Goal: Task Accomplishment & Management: Complete application form

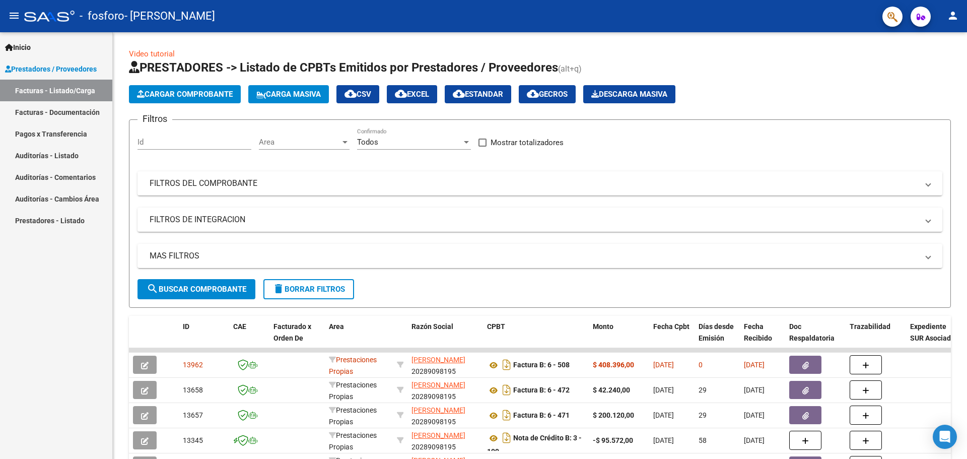
scroll to position [50, 0]
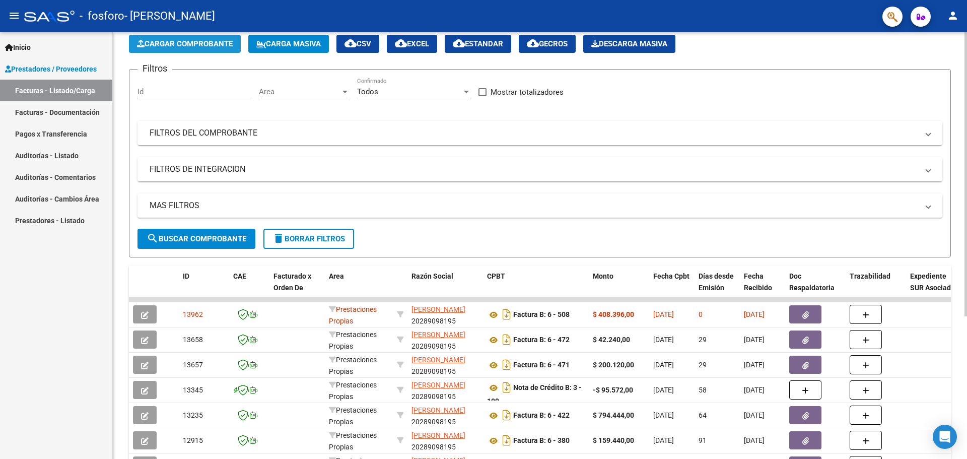
click at [174, 41] on span "Cargar Comprobante" at bounding box center [185, 43] width 96 height 9
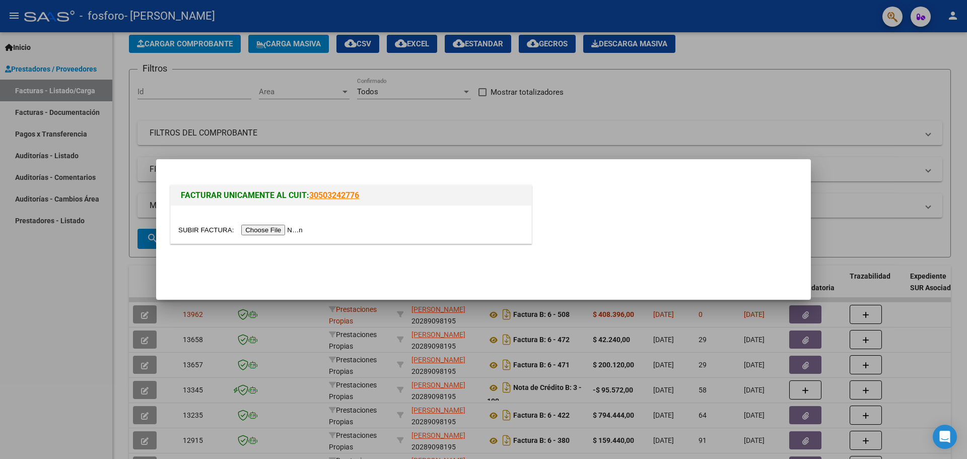
click at [277, 231] on input "file" at bounding box center [241, 230] width 127 height 11
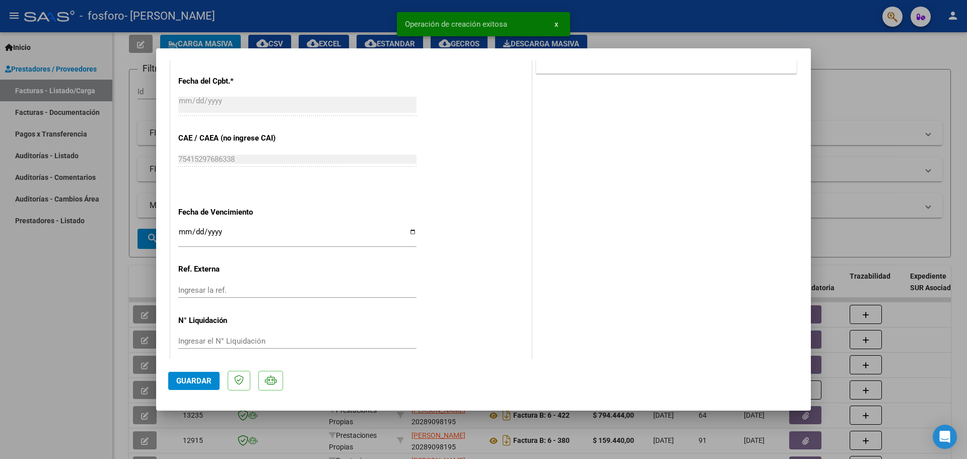
scroll to position [507, 0]
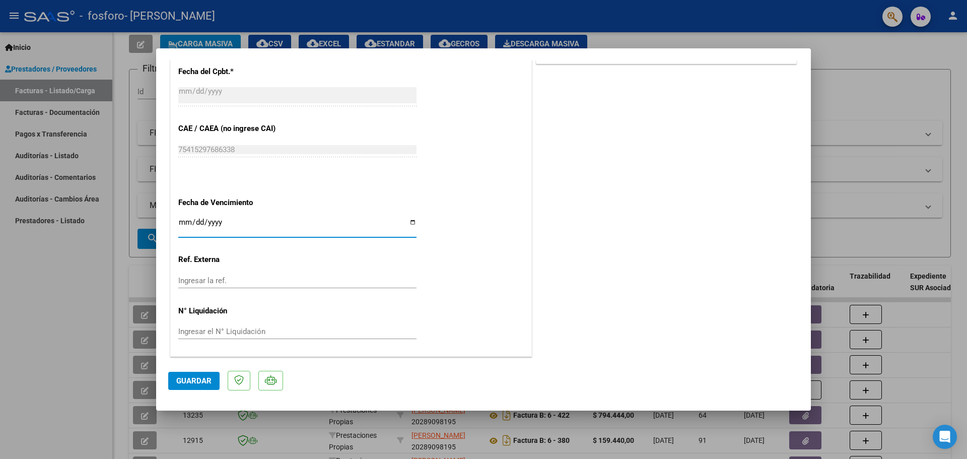
click at [410, 226] on input "Ingresar la fecha" at bounding box center [297, 226] width 238 height 16
click at [410, 224] on input "Ingresar la fecha" at bounding box center [297, 226] width 238 height 16
type input "[DATE]"
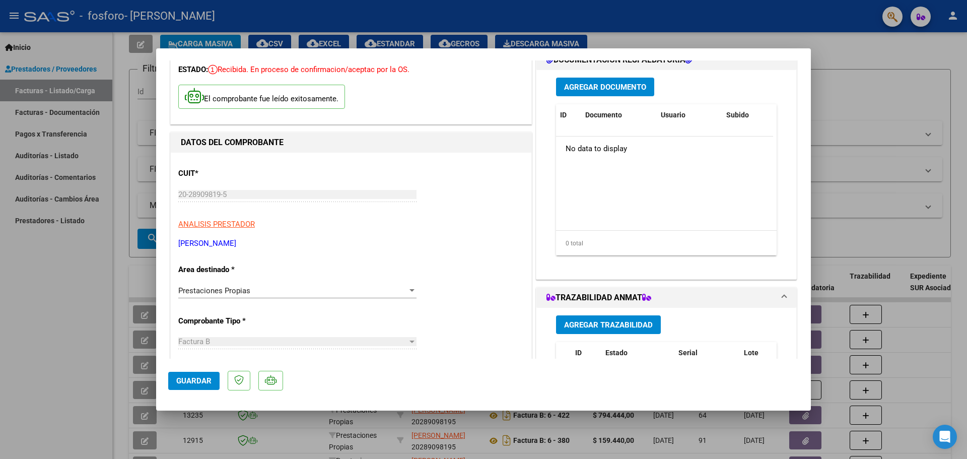
scroll to position [0, 0]
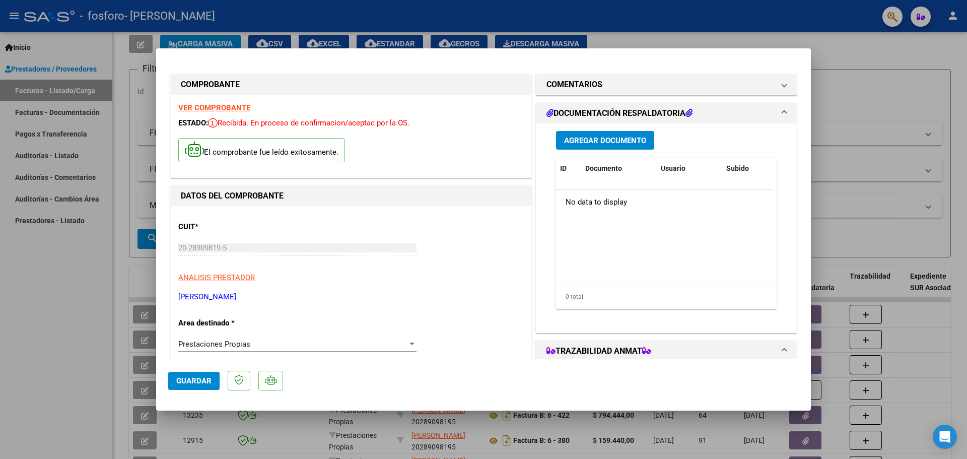
click at [614, 145] on span "Agregar Documento" at bounding box center [605, 140] width 82 height 9
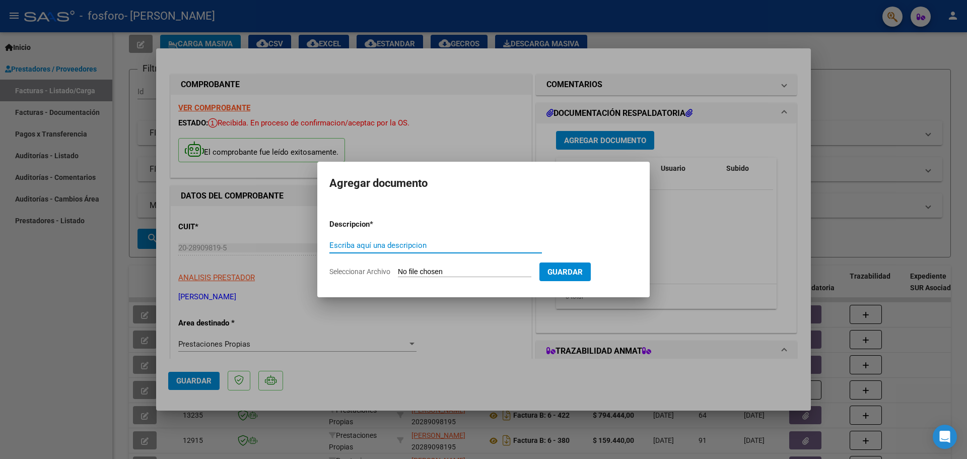
click at [474, 271] on input "Seleccionar Archivo" at bounding box center [464, 272] width 133 height 10
type input "C:\fakepath\Receta MJADI.pdf"
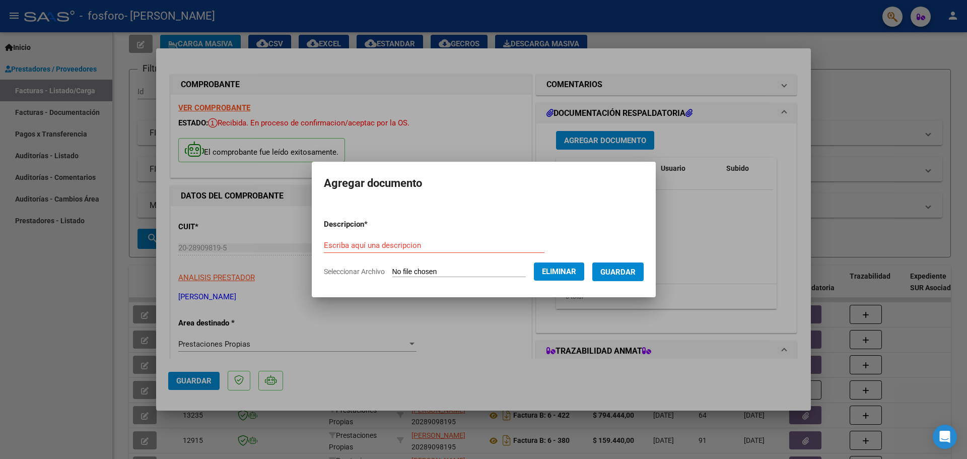
click at [383, 248] on input "Escriba aquí una descripcion" at bounding box center [434, 245] width 221 height 9
type input "Receta MJADI"
click at [626, 271] on span "Guardar" at bounding box center [617, 271] width 35 height 9
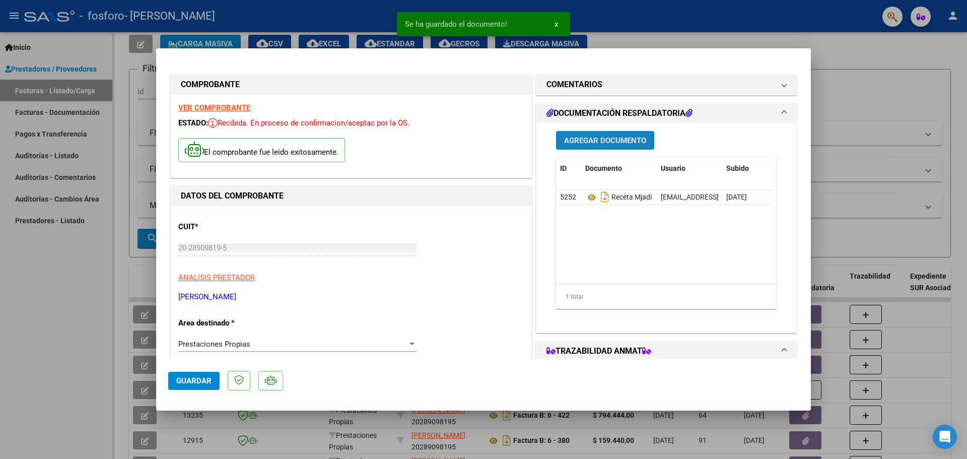
click at [596, 138] on span "Agregar Documento" at bounding box center [605, 140] width 82 height 9
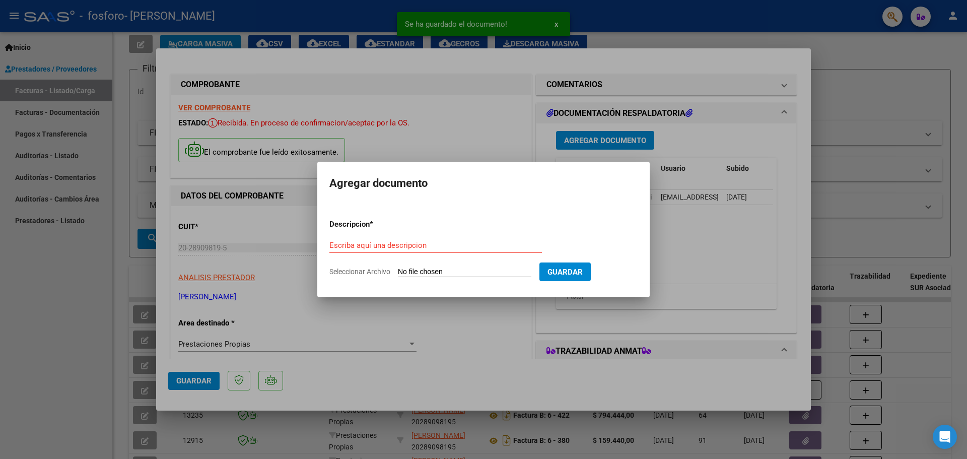
click at [460, 274] on input "Seleccionar Archivo" at bounding box center [464, 272] width 133 height 10
type input "C:\fakepath\Remito MJADI.pdf"
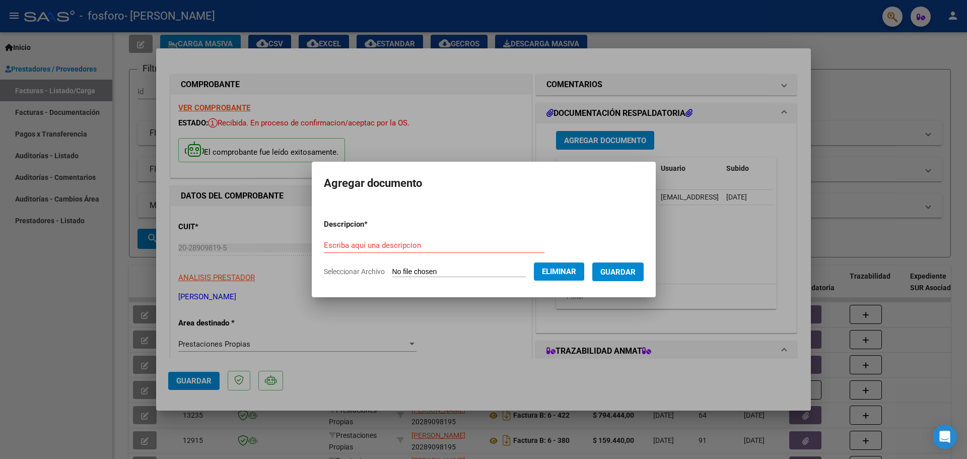
click at [400, 240] on div "Escriba aquí una descripcion" at bounding box center [434, 245] width 221 height 15
type input "Remito MJADI"
click at [628, 274] on span "Guardar" at bounding box center [617, 271] width 35 height 9
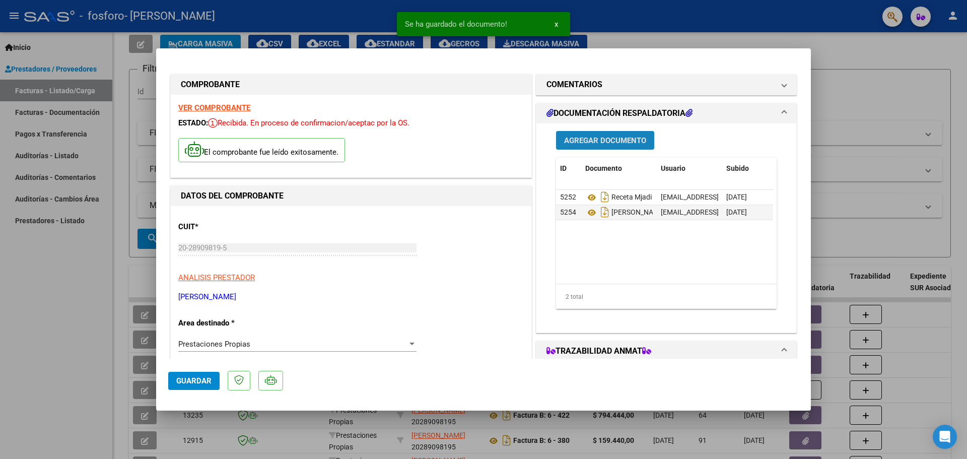
click at [620, 146] on button "Agregar Documento" at bounding box center [605, 140] width 98 height 19
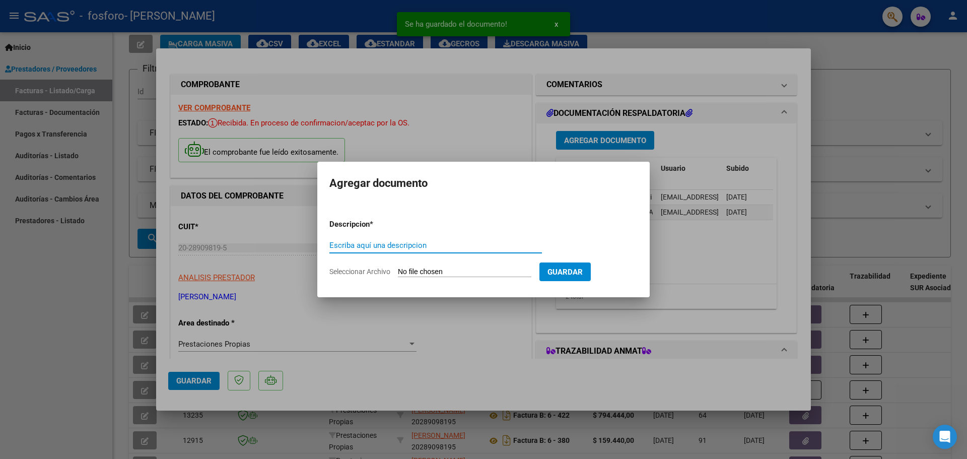
click at [468, 269] on input "Seleccionar Archivo" at bounding box center [464, 272] width 133 height 10
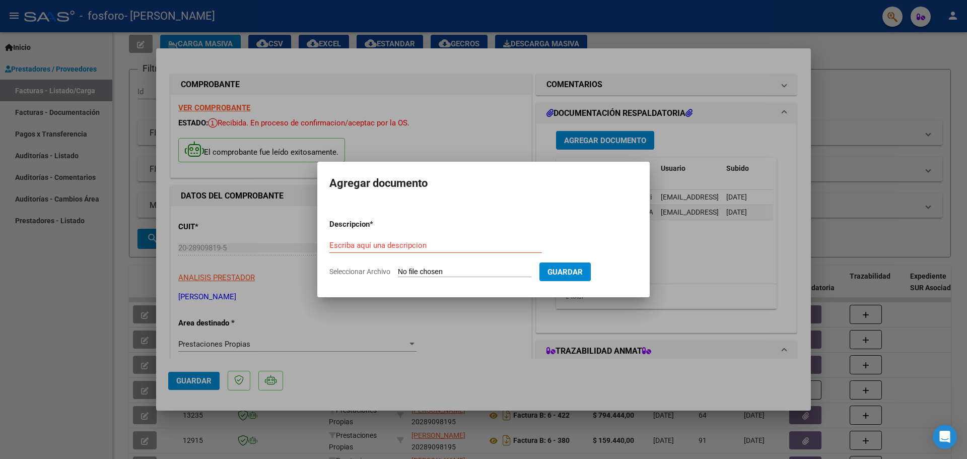
type input "C:\fakepath\Trazabilidad MJADI.pdf"
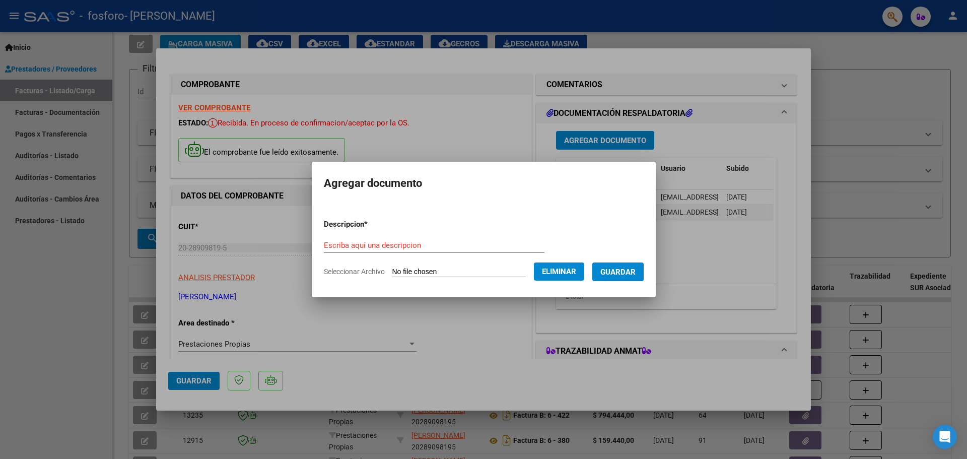
click at [419, 243] on input "Escriba aquí una descripcion" at bounding box center [434, 245] width 221 height 9
type input "Trazabilidad MJADI"
click at [615, 273] on span "Guardar" at bounding box center [617, 271] width 35 height 9
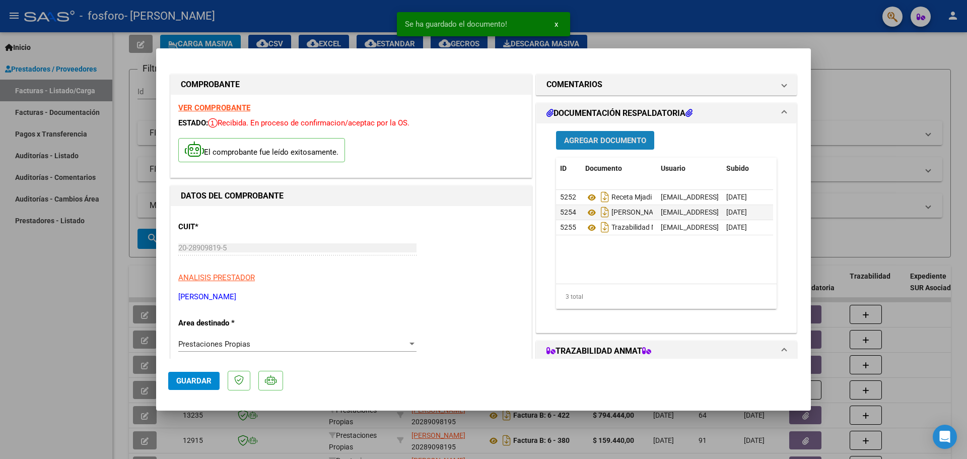
click at [610, 141] on span "Agregar Documento" at bounding box center [605, 140] width 82 height 9
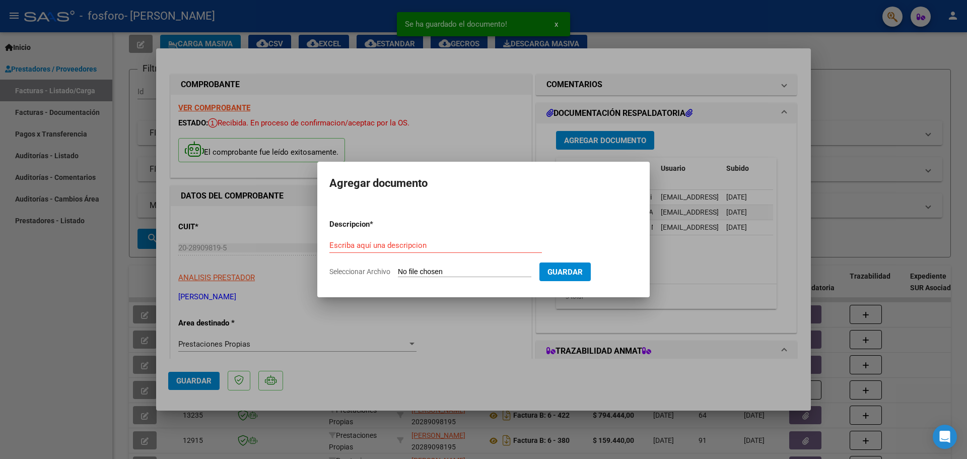
click at [487, 272] on input "Seleccionar Archivo" at bounding box center [464, 272] width 133 height 10
type input "C:\fakepath\Autorizado MJADI.pdf"
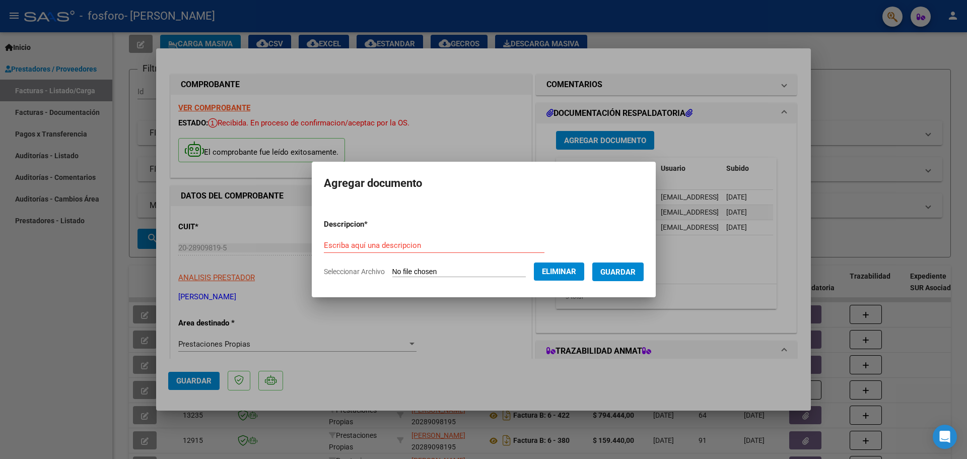
click at [398, 241] on input "Escriba aquí una descripcion" at bounding box center [434, 245] width 221 height 9
type input "Autorizado MJADI"
click at [635, 271] on span "Guardar" at bounding box center [617, 271] width 35 height 9
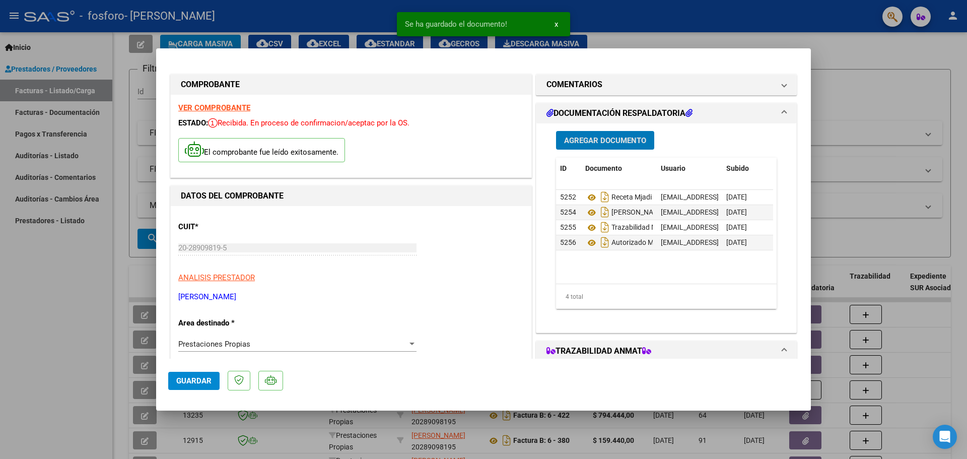
click at [865, 59] on div at bounding box center [483, 229] width 967 height 459
type input "$ 0,00"
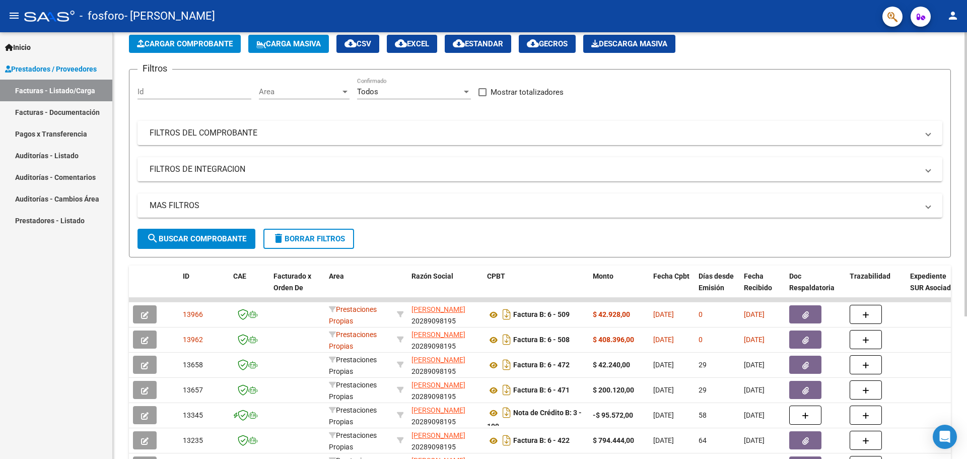
click at [202, 45] on span "Cargar Comprobante" at bounding box center [185, 43] width 96 height 9
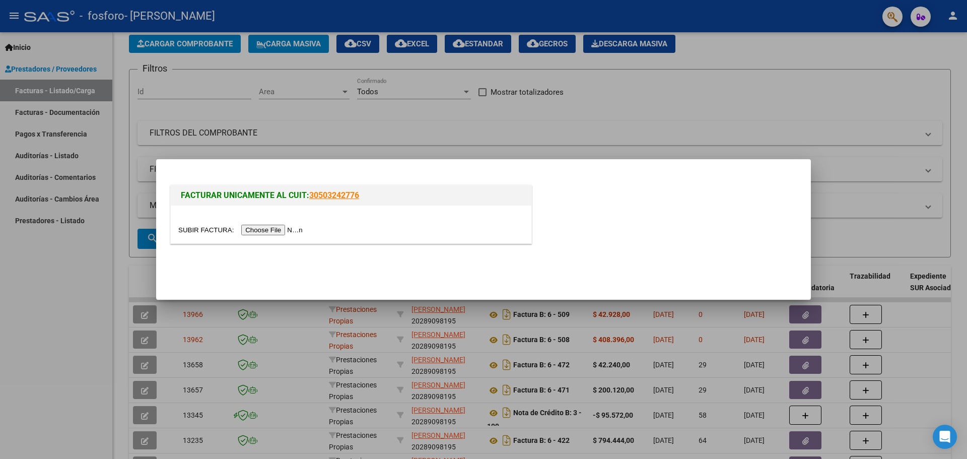
click at [282, 227] on input "file" at bounding box center [241, 230] width 127 height 11
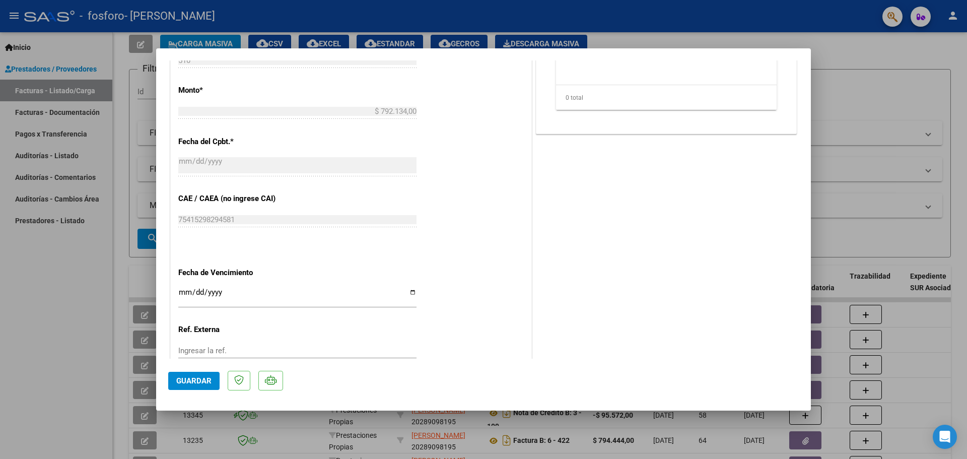
scroll to position [504, 0]
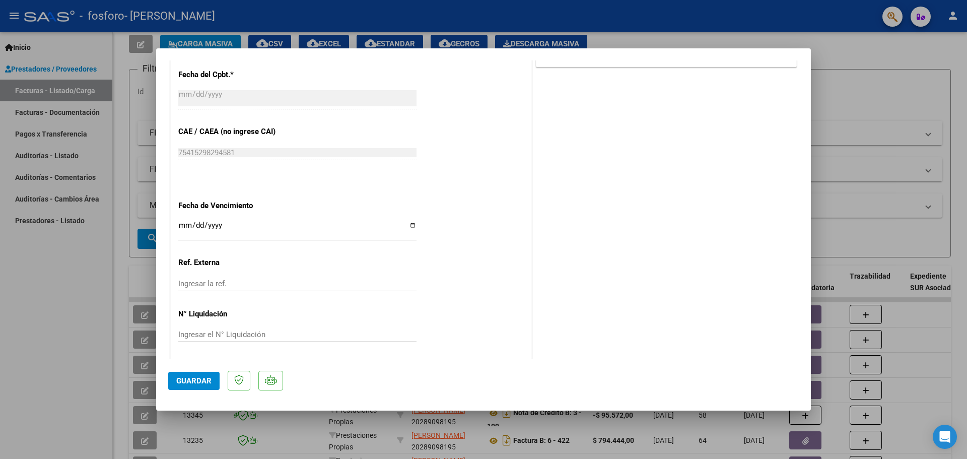
click at [410, 227] on input "Ingresar la fecha" at bounding box center [297, 229] width 238 height 16
type input "[DATE]"
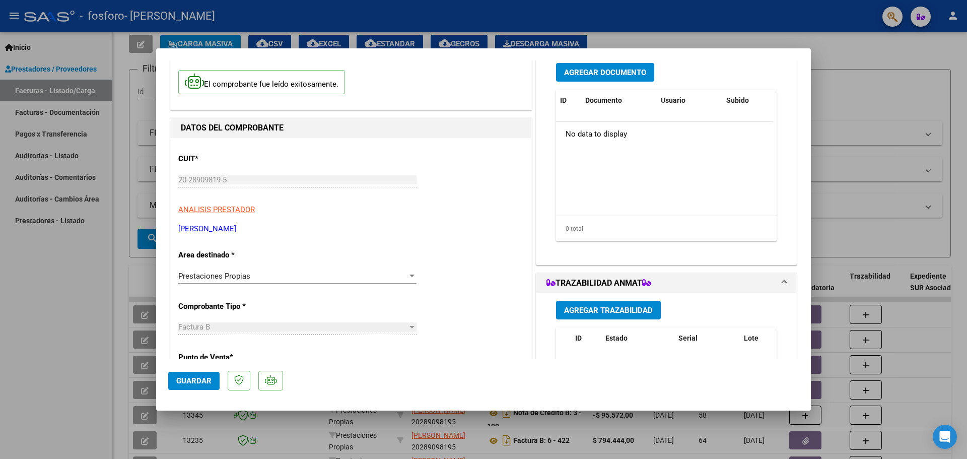
scroll to position [0, 0]
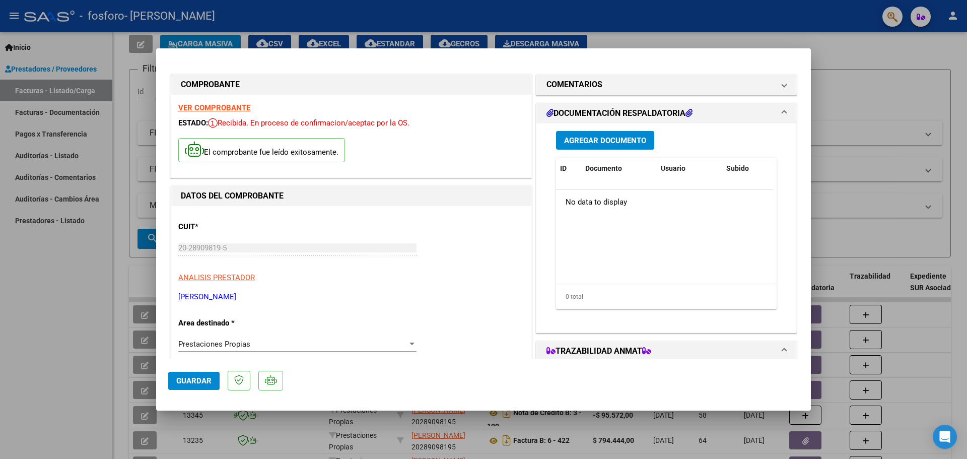
click at [593, 150] on div "Agregar Documento ID Documento Usuario Subido Acción No data to display 0 total…" at bounding box center [666, 223] width 236 height 201
click at [593, 149] on button "Agregar Documento" at bounding box center [605, 140] width 98 height 19
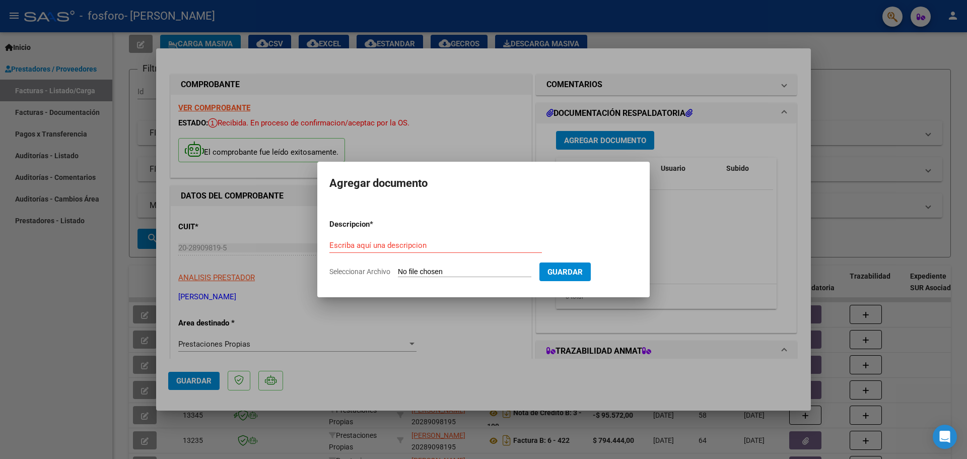
click at [476, 272] on input "Seleccionar Archivo" at bounding box center [464, 272] width 133 height 10
type input "C:\fakepath\Receta Orellana Pilar.pdf"
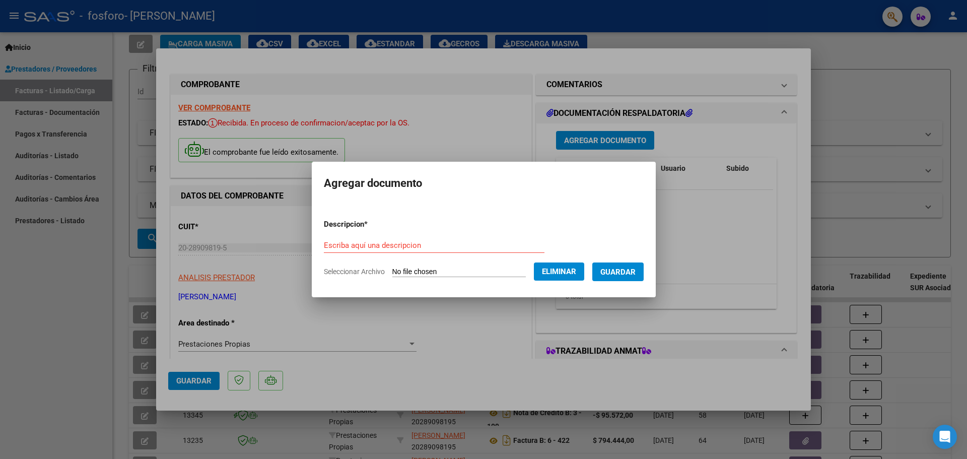
click at [379, 249] on input "Escriba aquí una descripcion" at bounding box center [434, 245] width 221 height 9
type input "Receta Orellana Pilar"
click at [635, 272] on span "Guardar" at bounding box center [617, 271] width 35 height 9
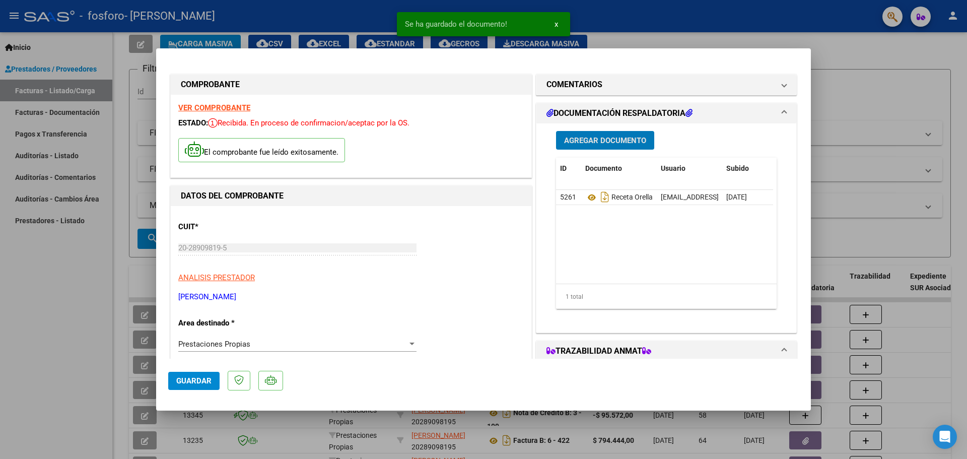
click at [604, 138] on span "Agregar Documento" at bounding box center [605, 140] width 82 height 9
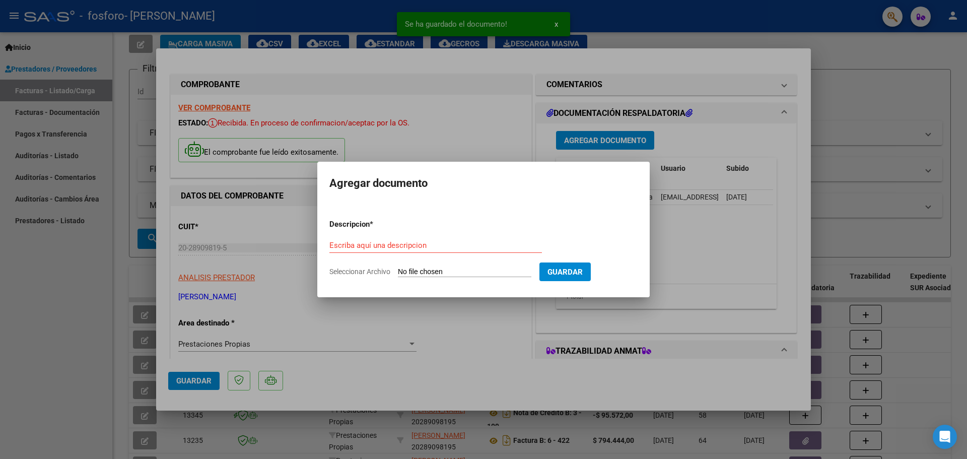
click at [437, 268] on input "Seleccionar Archivo" at bounding box center [464, 272] width 133 height 10
type input "C:\fakepath\[PERSON_NAME].pdf"
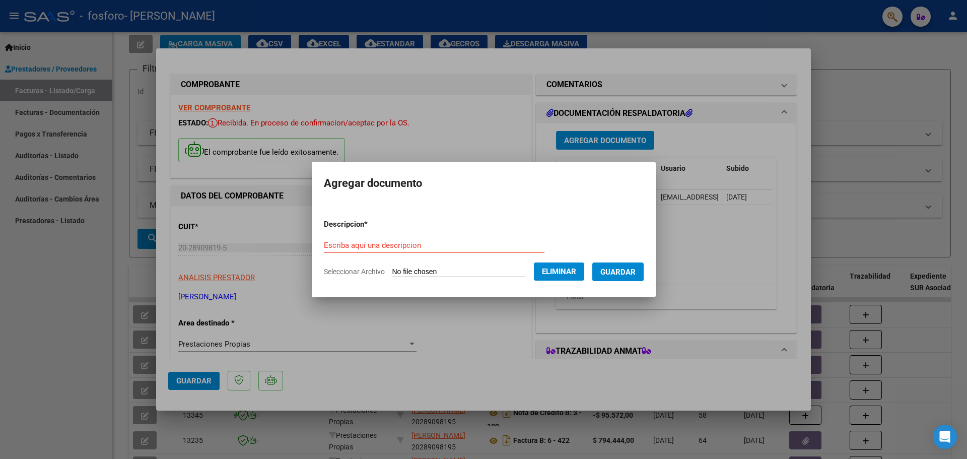
click at [399, 245] on input "Escriba aquí una descripcion" at bounding box center [434, 245] width 221 height 9
type input "Remito Orellana Pilar"
click at [630, 274] on span "Guardar" at bounding box center [617, 271] width 35 height 9
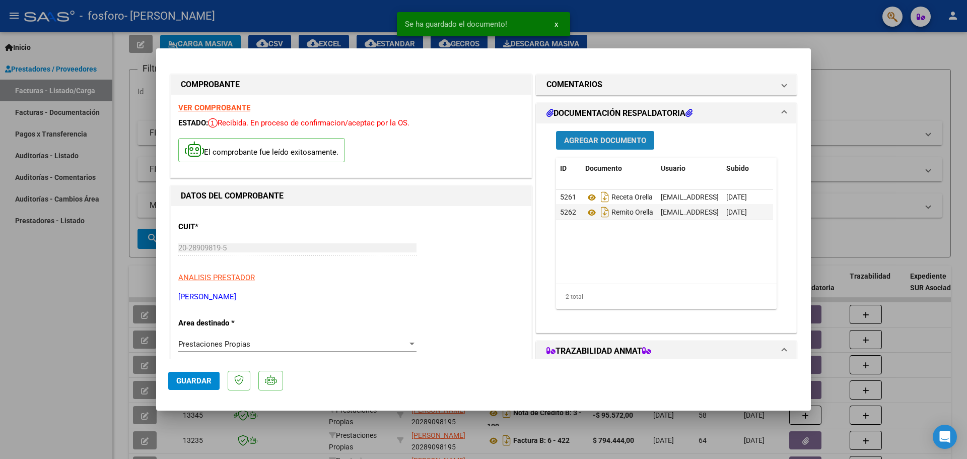
click at [572, 138] on span "Agregar Documento" at bounding box center [605, 140] width 82 height 9
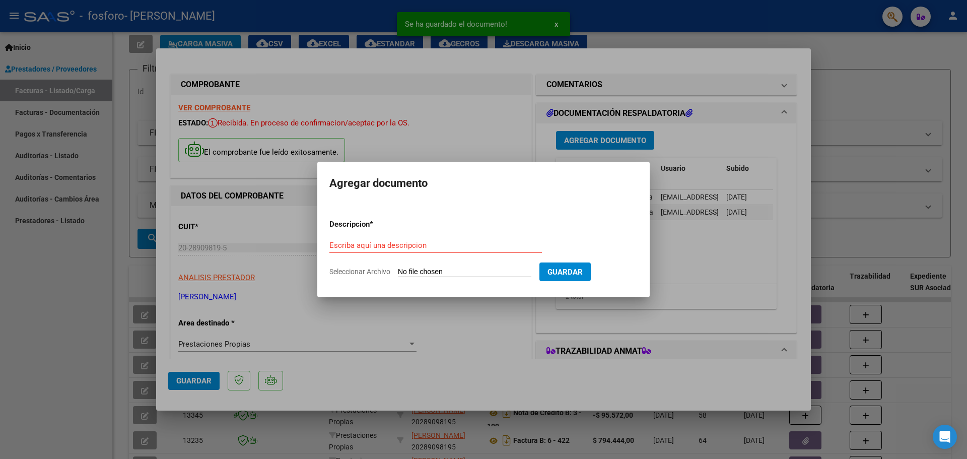
click at [452, 267] on input "Seleccionar Archivo" at bounding box center [464, 272] width 133 height 10
type input "C:\fakepath\Autorizado [PERSON_NAME].pdf"
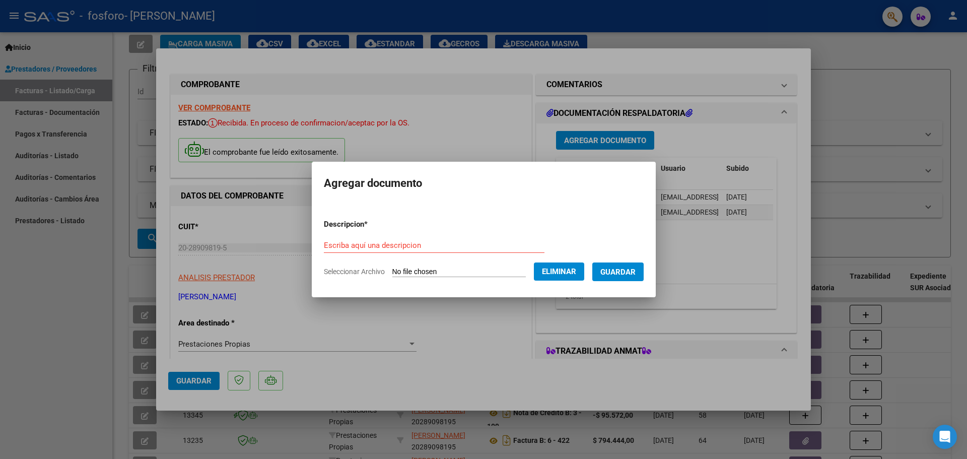
click at [394, 238] on div "Escriba aquí una descripcion" at bounding box center [434, 245] width 221 height 15
click at [394, 241] on input "Escriba aquí una descripcion" at bounding box center [434, 245] width 221 height 9
type input "Autorizado [PERSON_NAME]"
click at [631, 274] on span "Guardar" at bounding box center [617, 271] width 35 height 9
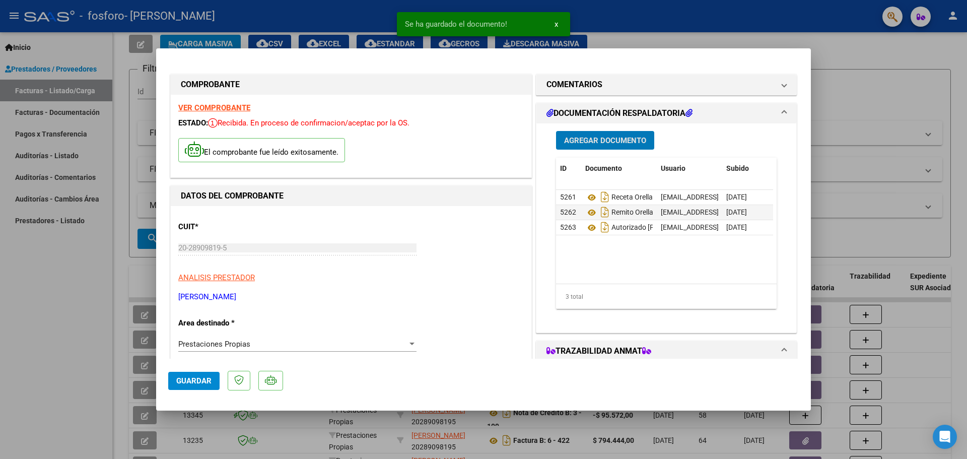
click at [848, 60] on div at bounding box center [483, 229] width 967 height 459
type input "$ 0,00"
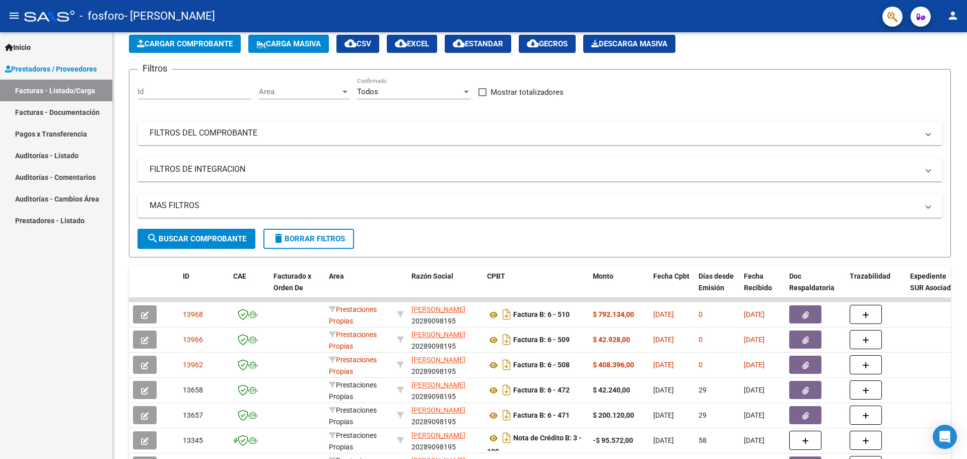
click at [432, 9] on div "- fosforo - [PERSON_NAME]" at bounding box center [449, 16] width 850 height 22
click at [175, 39] on span "Cargar Comprobante" at bounding box center [185, 43] width 96 height 9
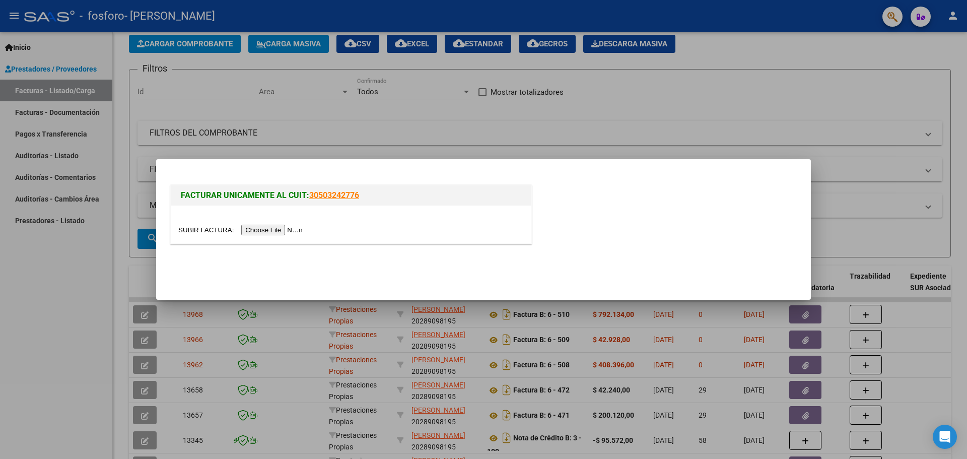
click at [293, 229] on input "file" at bounding box center [241, 230] width 127 height 11
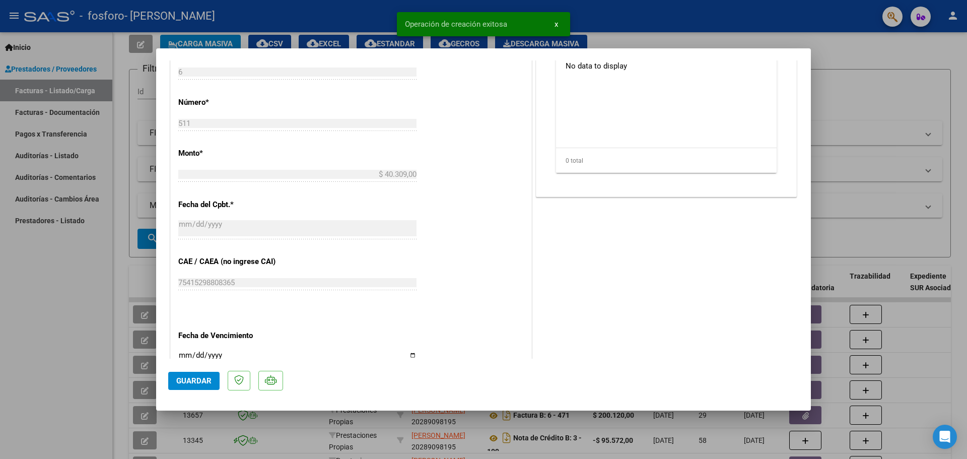
scroll to position [504, 0]
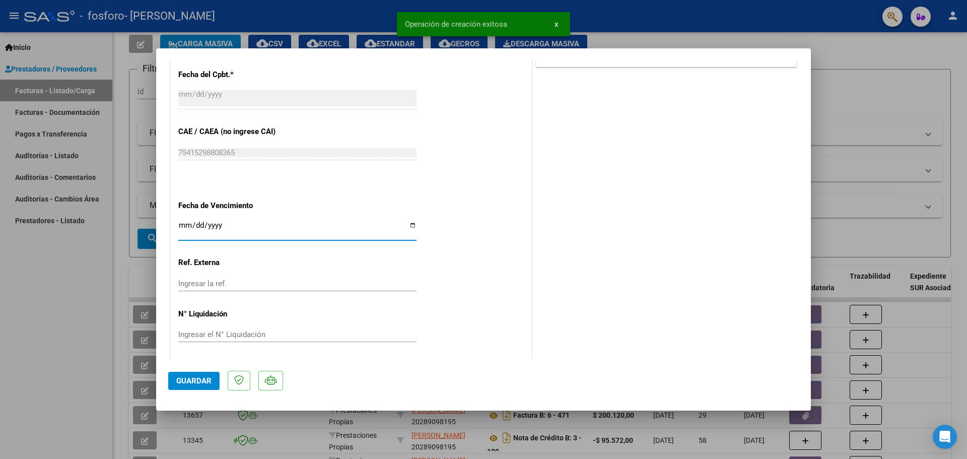
click at [408, 225] on input "Ingresar la fecha" at bounding box center [297, 229] width 238 height 16
type input "[DATE]"
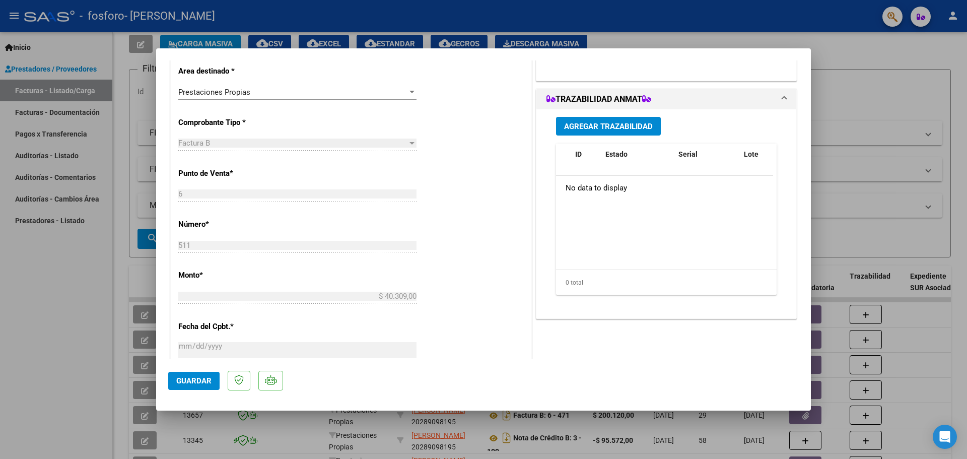
scroll to position [50, 0]
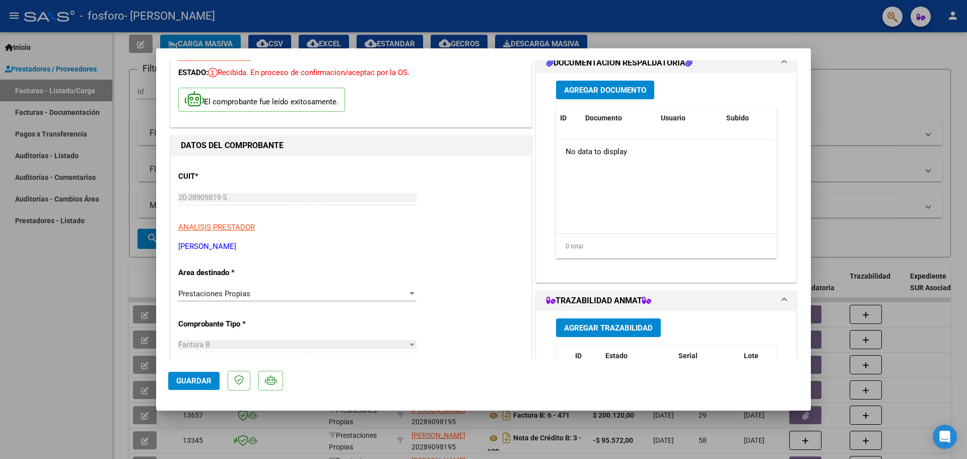
click at [618, 94] on span "Agregar Documento" at bounding box center [605, 90] width 82 height 9
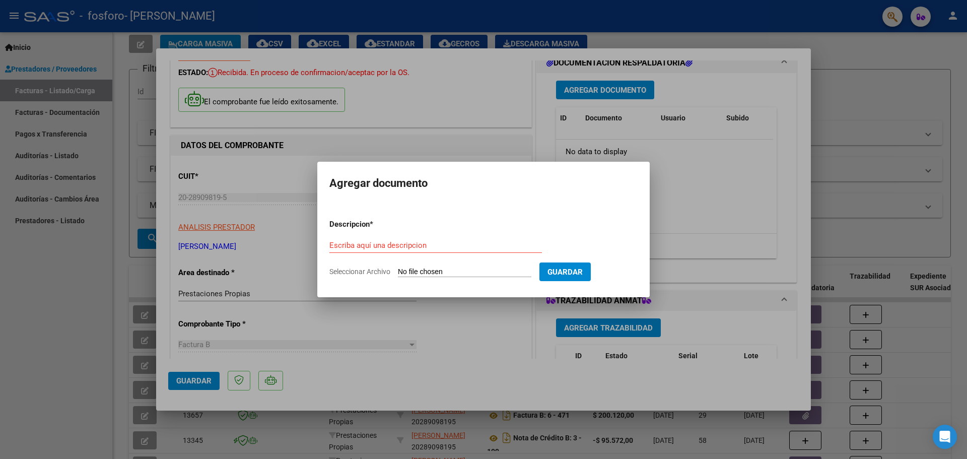
click at [453, 270] on input "Seleccionar Archivo" at bounding box center [464, 272] width 133 height 10
type input "C:\fakepath\[PERSON_NAME] Sergio 1.pdf"
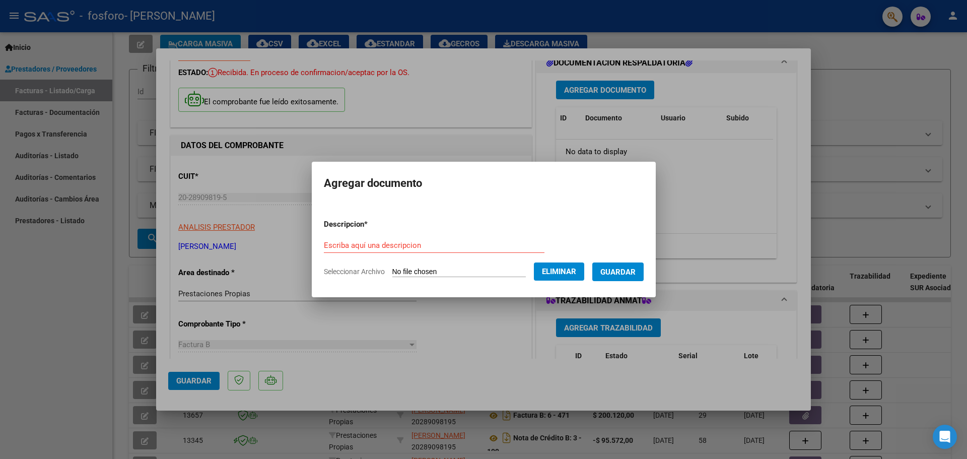
click at [379, 250] on div "Escriba aquí una descripcion" at bounding box center [434, 245] width 221 height 15
type input "[PERSON_NAME] Sergio 1"
click at [635, 271] on span "Guardar" at bounding box center [617, 271] width 35 height 9
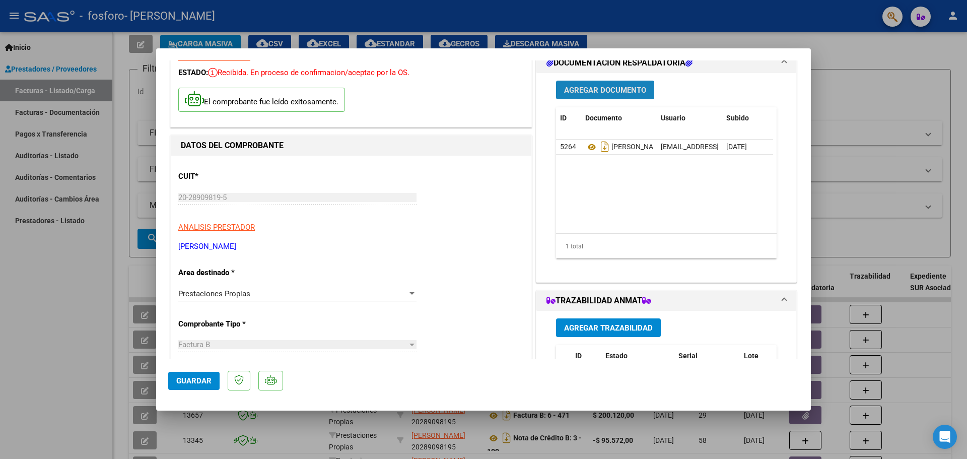
click at [596, 90] on span "Agregar Documento" at bounding box center [605, 90] width 82 height 9
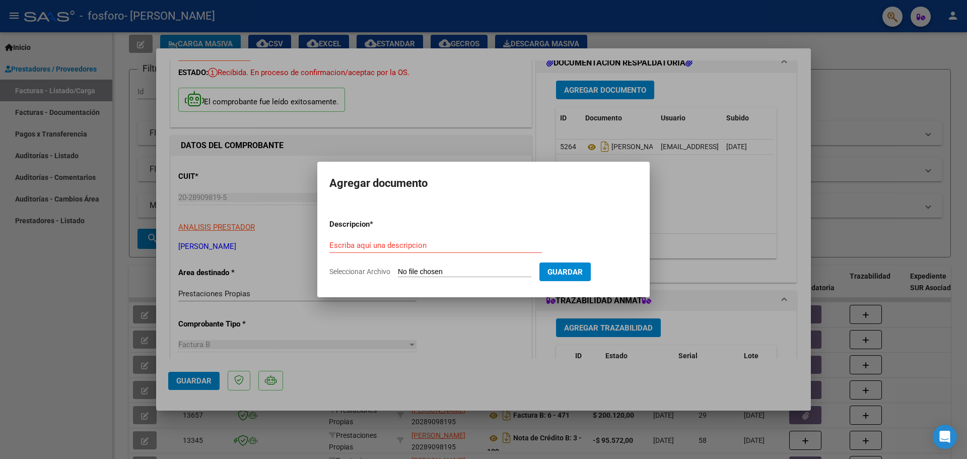
click at [456, 273] on input "Seleccionar Archivo" at bounding box center [464, 272] width 133 height 10
type input "C:\fakepath\[PERSON_NAME] [PERSON_NAME] 2.pdf"
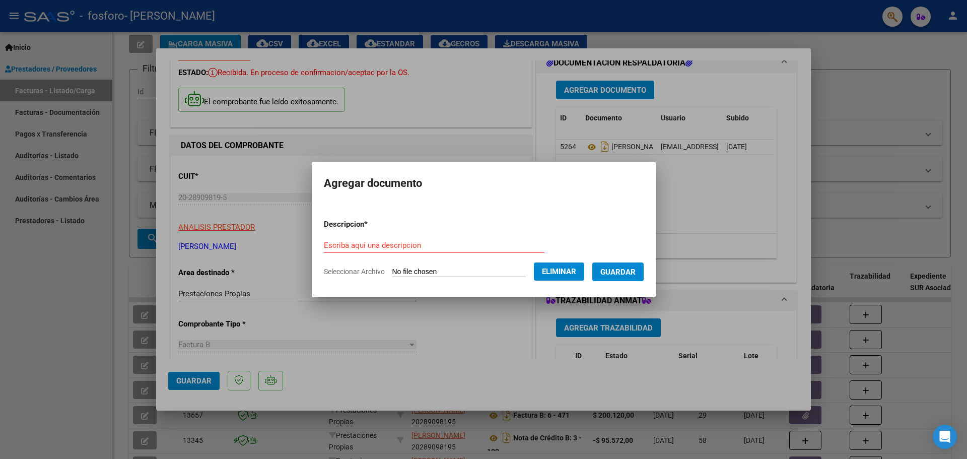
click at [390, 244] on input "Escriba aquí una descripcion" at bounding box center [434, 245] width 221 height 9
type input "Receta Quinta [PERSON_NAME] 2"
click at [635, 268] on span "Guardar" at bounding box center [617, 271] width 35 height 9
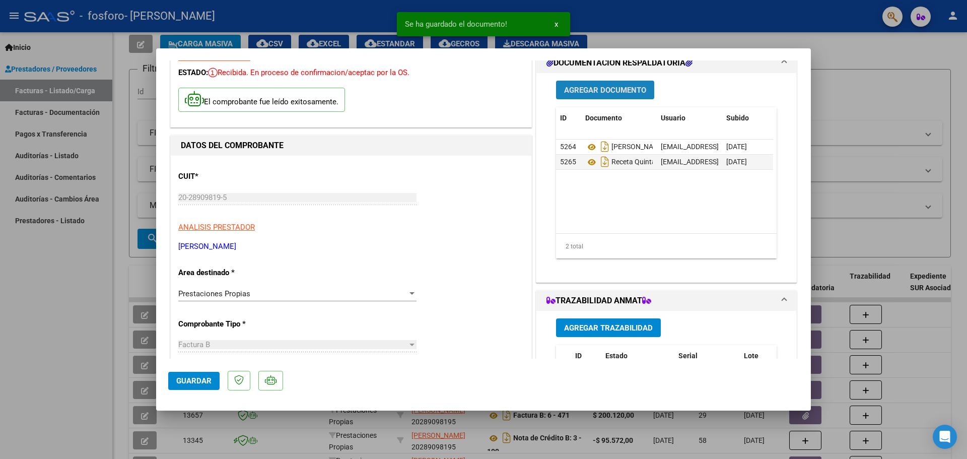
click at [607, 94] on span "Agregar Documento" at bounding box center [605, 90] width 82 height 9
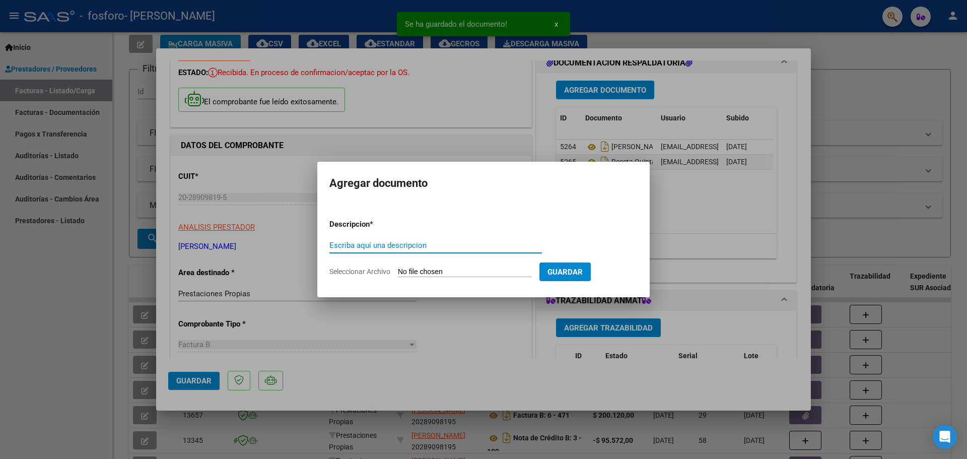
click at [473, 274] on input "Seleccionar Archivo" at bounding box center [464, 272] width 133 height 10
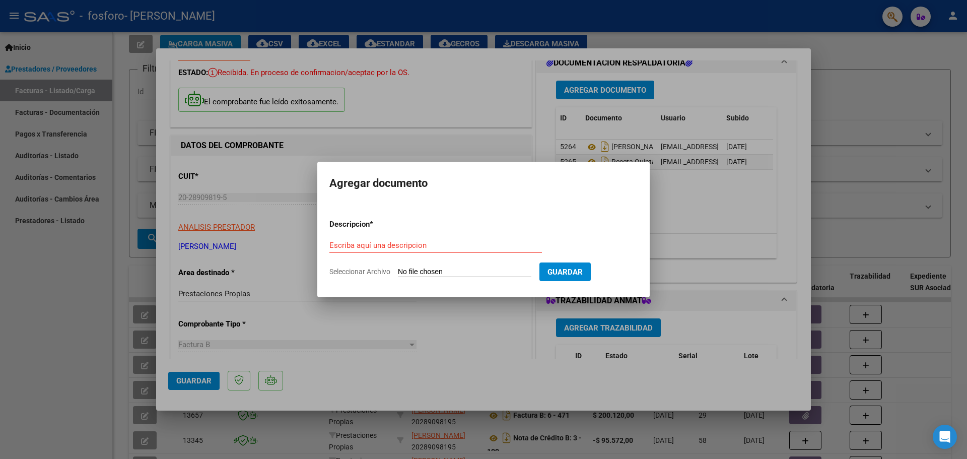
type input "C:\fakepath\[PERSON_NAME] [PERSON_NAME].pdf"
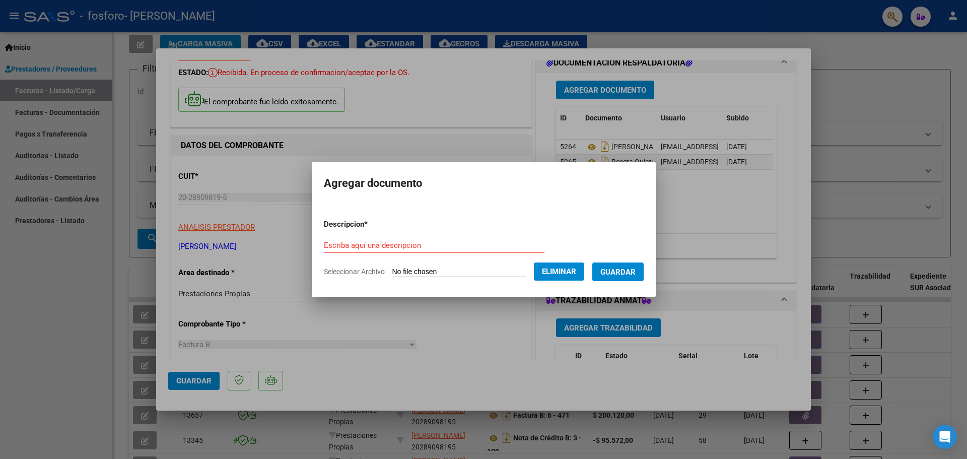
click at [432, 249] on input "Escriba aquí una descripcion" at bounding box center [434, 245] width 221 height 9
type input "Remito Quintana [PERSON_NAME]"
click at [620, 267] on span "Guardar" at bounding box center [617, 271] width 35 height 9
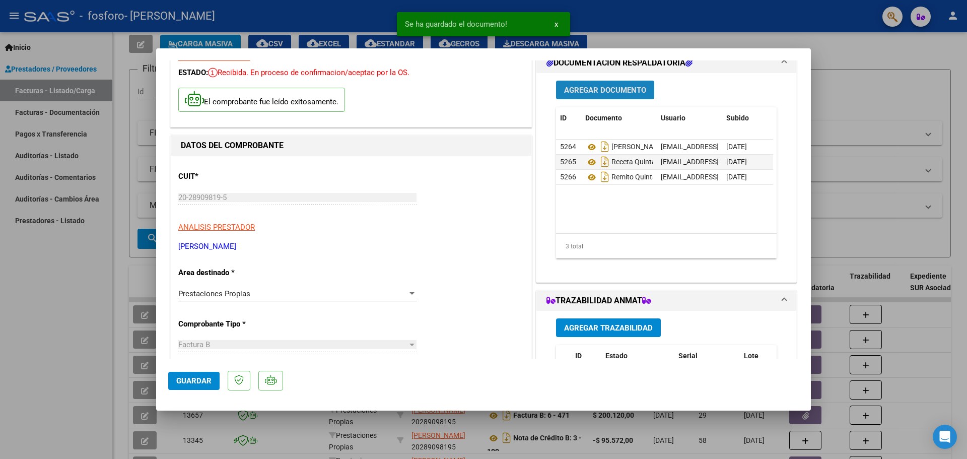
click at [615, 98] on button "Agregar Documento" at bounding box center [605, 90] width 98 height 19
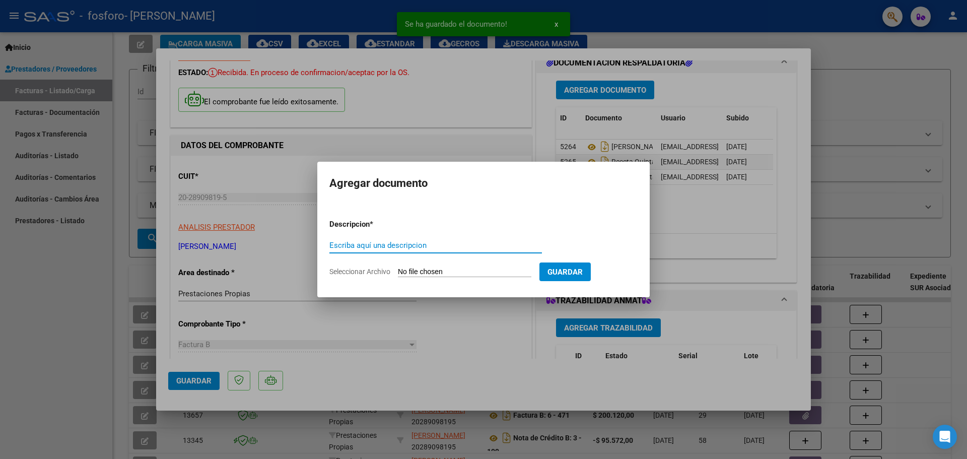
click at [504, 270] on input "Seleccionar Archivo" at bounding box center [464, 272] width 133 height 10
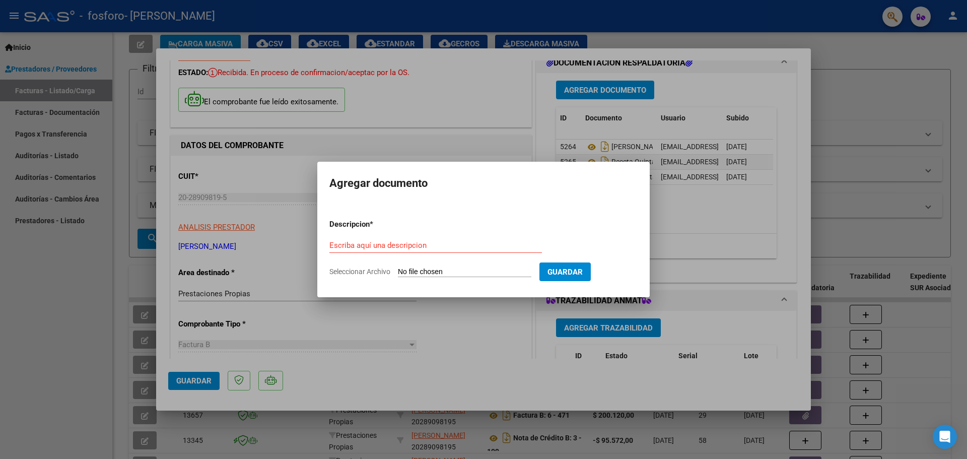
type input "C:\fakepath\Autorizado [PERSON_NAME].pdf"
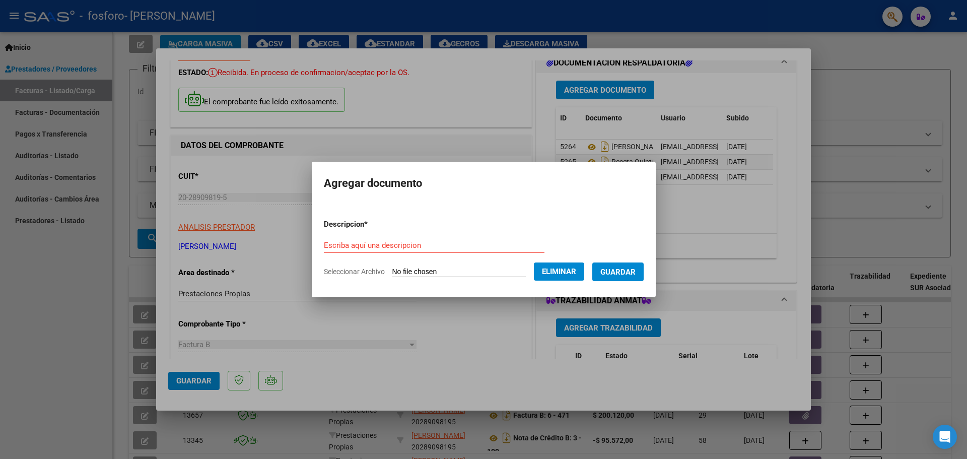
click at [407, 249] on input "Escriba aquí una descripcion" at bounding box center [434, 245] width 221 height 9
type input "Autorizado Quintana [PERSON_NAME]"
click at [635, 269] on span "Guardar" at bounding box center [617, 271] width 35 height 9
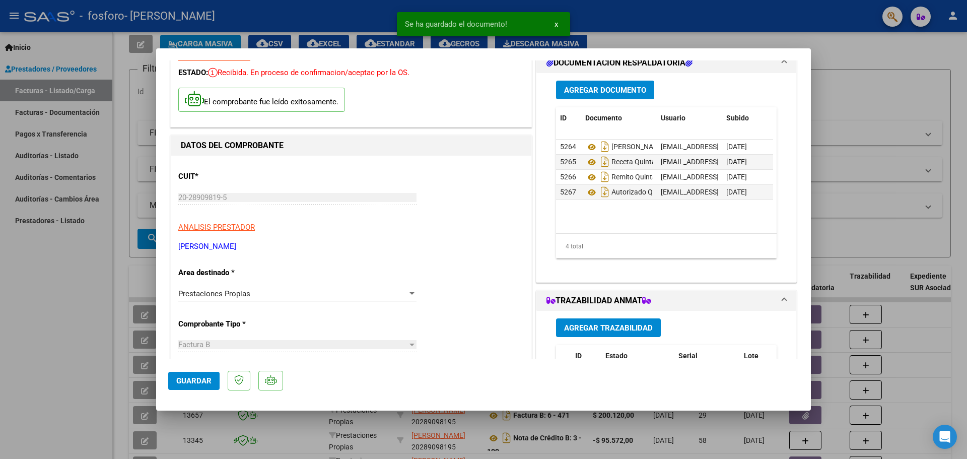
click at [867, 116] on div at bounding box center [483, 229] width 967 height 459
type input "$ 0,00"
